Goal: Task Accomplishment & Management: Manage account settings

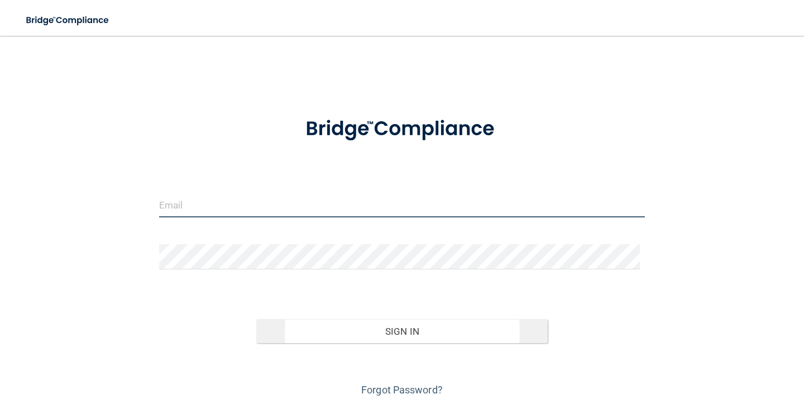
type input "[PERSON_NAME][EMAIL_ADDRESS][DOMAIN_NAME]"
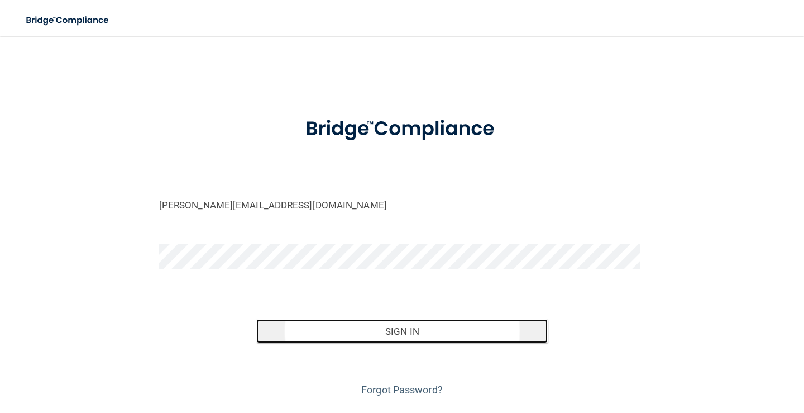
click at [347, 338] on button "Sign In" at bounding box center [401, 331] width 291 height 25
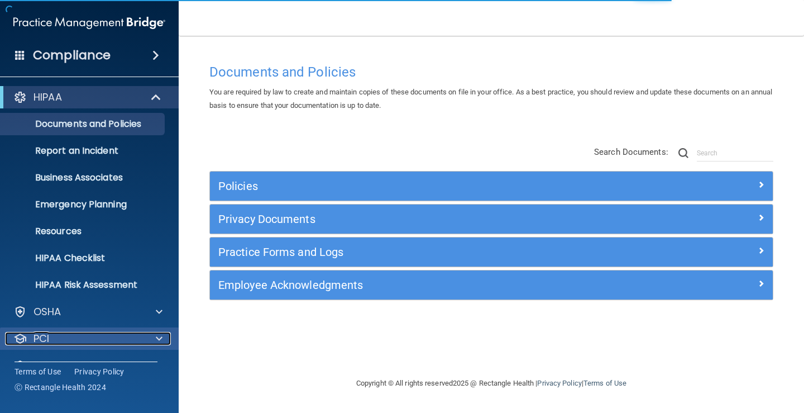
click at [111, 334] on div "PCI" at bounding box center [74, 338] width 138 height 13
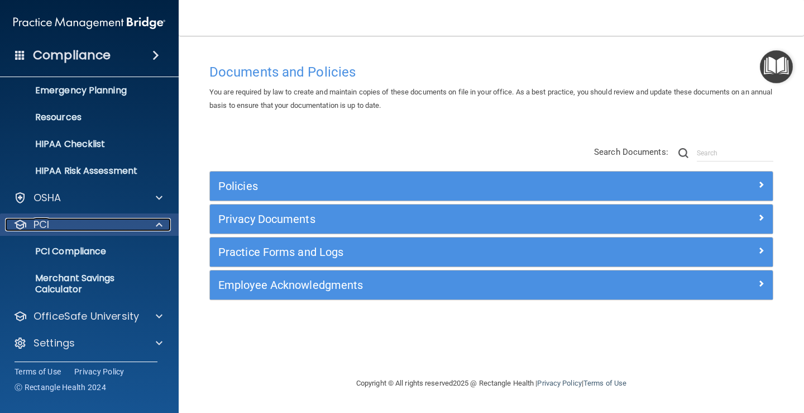
scroll to position [116, 0]
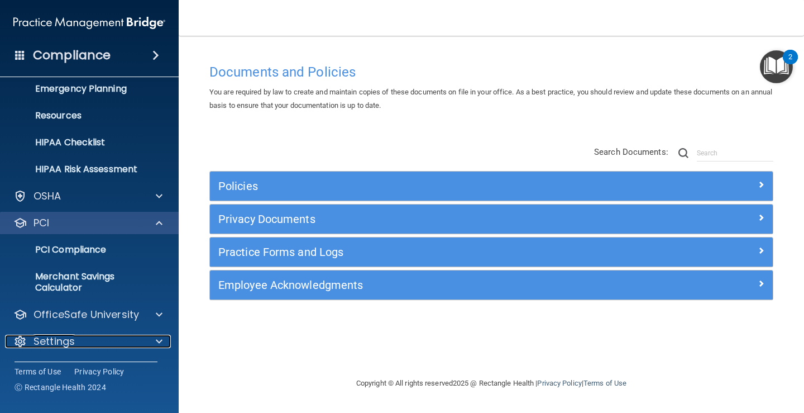
click at [111, 339] on div "Settings" at bounding box center [74, 340] width 138 height 13
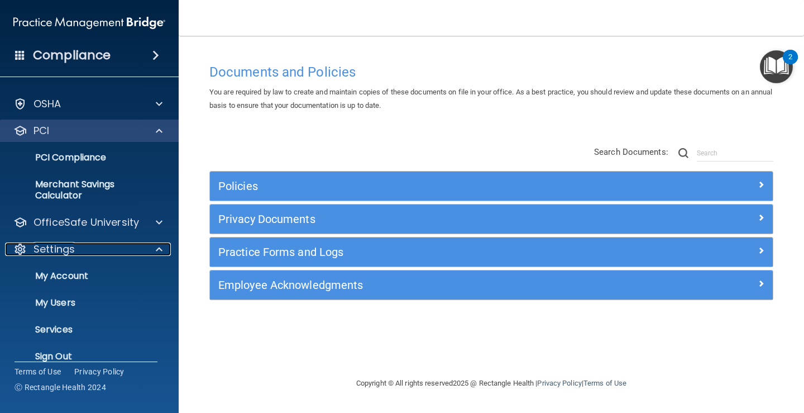
scroll to position [223, 0]
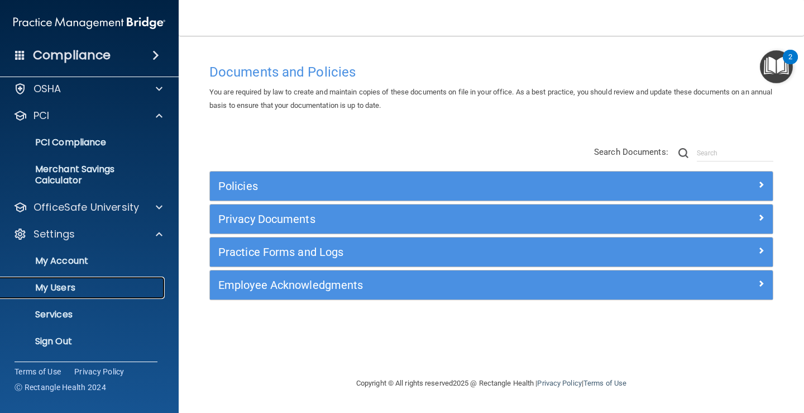
click at [80, 288] on p "My Users" at bounding box center [83, 287] width 152 height 11
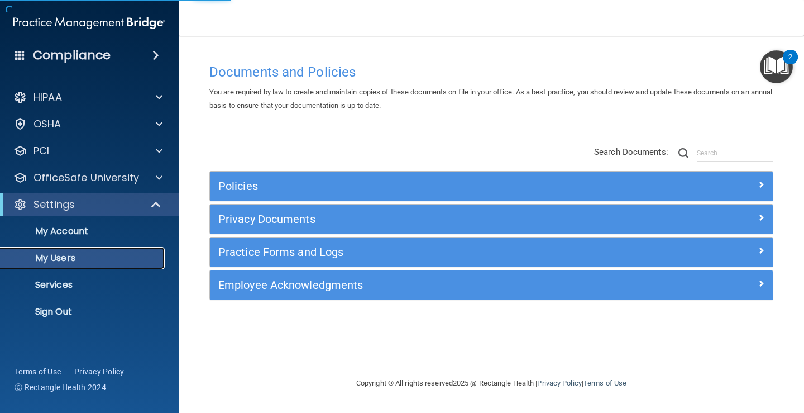
select select "20"
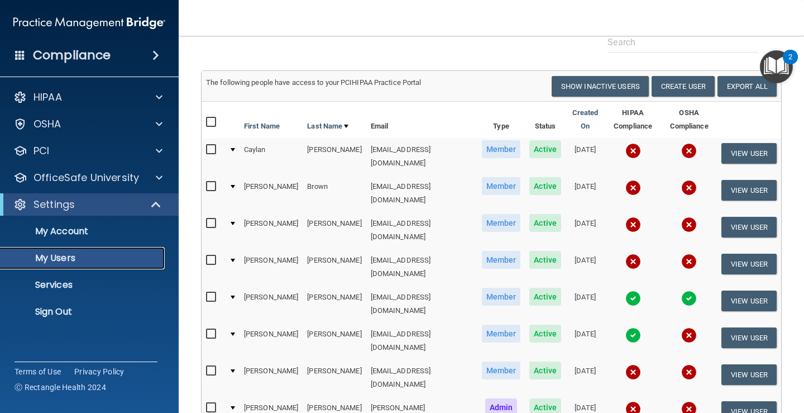
scroll to position [112, 0]
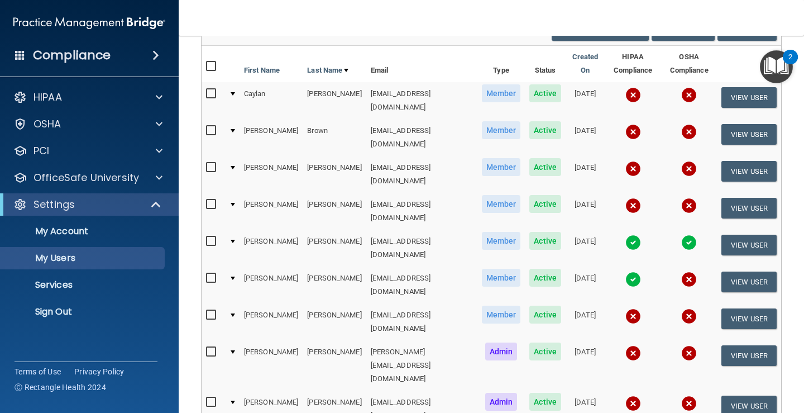
click at [215, 310] on input "checkbox" at bounding box center [212, 314] width 13 height 9
checkbox input "true"
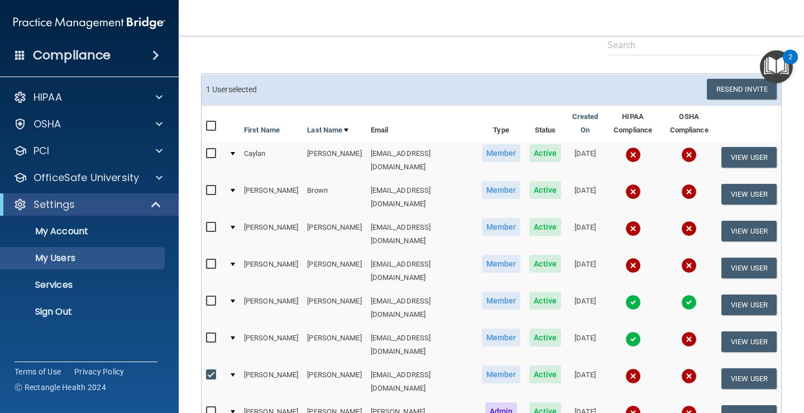
scroll to position [0, 0]
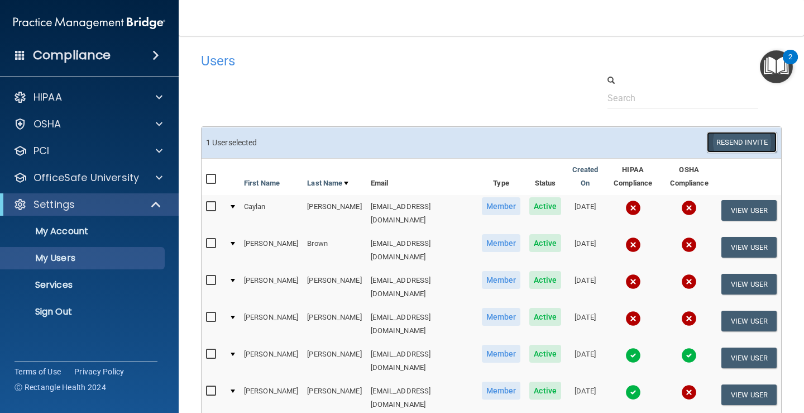
click at [729, 141] on button "Resend Invite" at bounding box center [742, 142] width 70 height 21
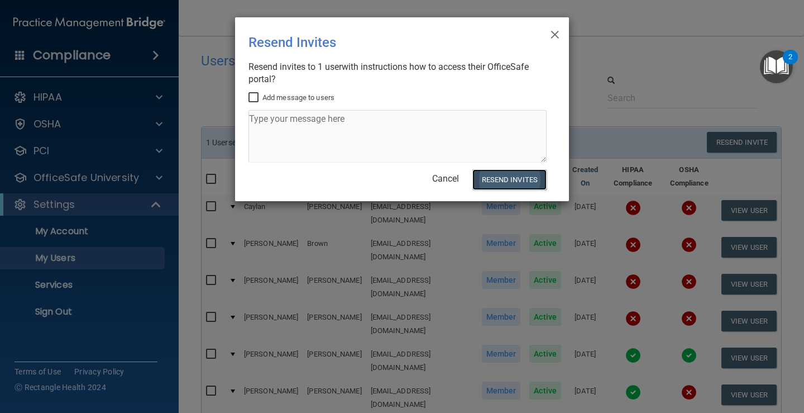
click at [522, 175] on button "Resend Invites" at bounding box center [509, 179] width 74 height 21
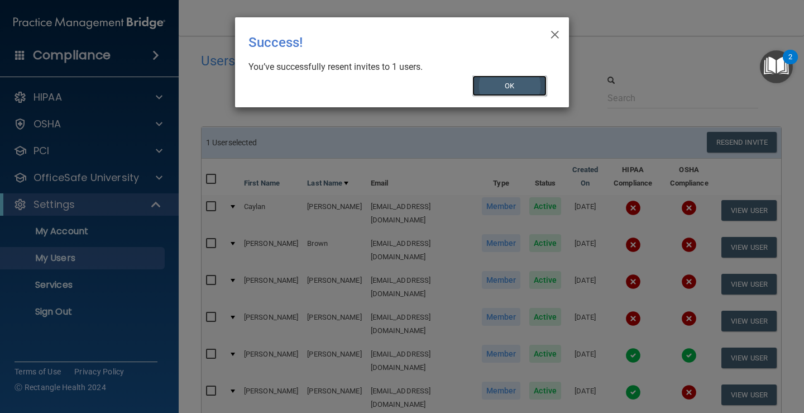
click at [513, 89] on button "OK" at bounding box center [509, 85] width 75 height 21
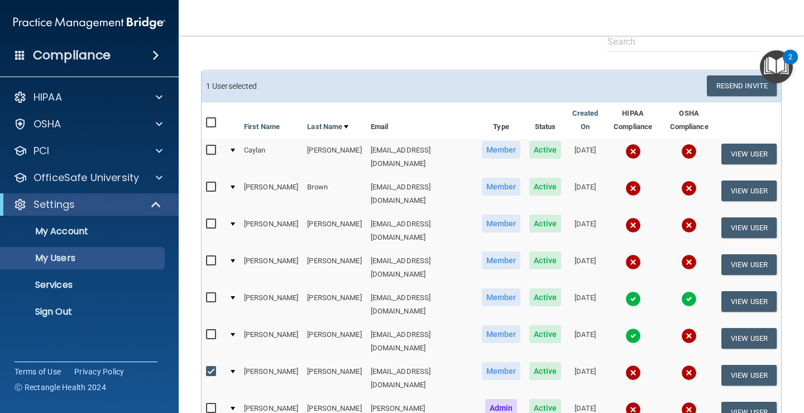
scroll to position [56, 0]
